Goal: Navigation & Orientation: Find specific page/section

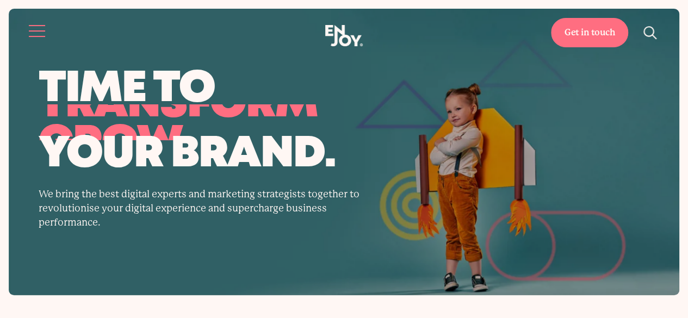
click at [36, 23] on button "Site navigation" at bounding box center [37, 31] width 23 height 23
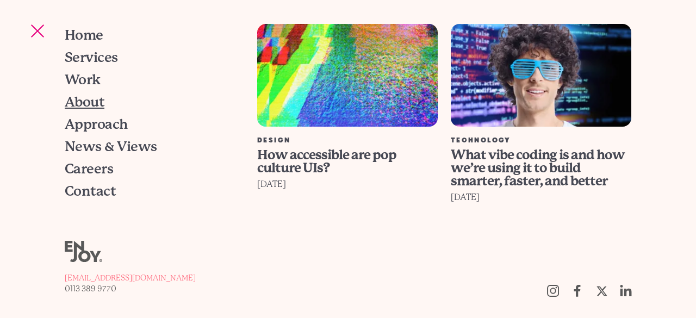
click at [95, 101] on span "About" at bounding box center [85, 102] width 40 height 14
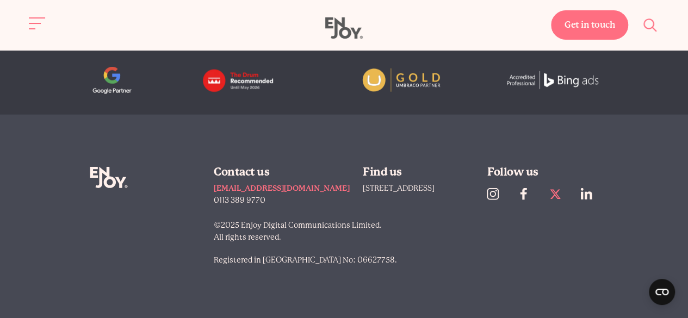
scroll to position [3360, 0]
click at [589, 194] on use at bounding box center [585, 194] width 11 height 11
